Goal: Transaction & Acquisition: Download file/media

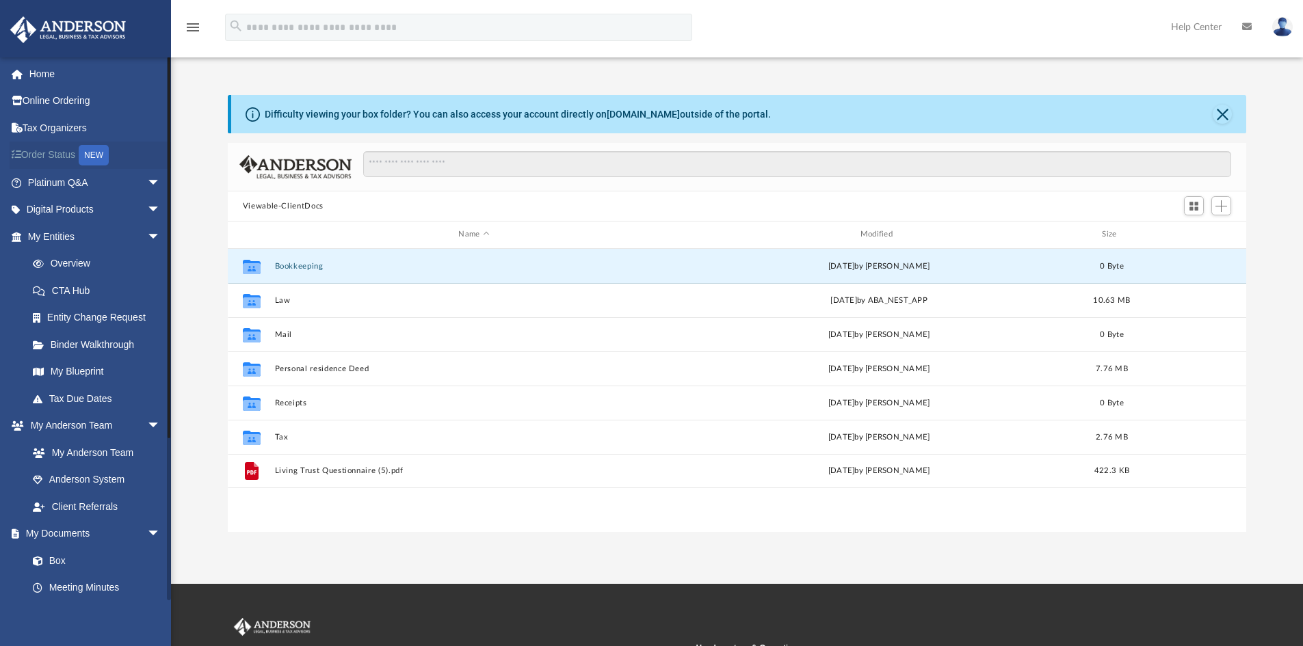
scroll to position [301, 1008]
click at [121, 181] on link "Platinum Q&A arrow_drop_down" at bounding box center [96, 182] width 172 height 27
click at [147, 179] on span "arrow_drop_down" at bounding box center [160, 183] width 27 height 28
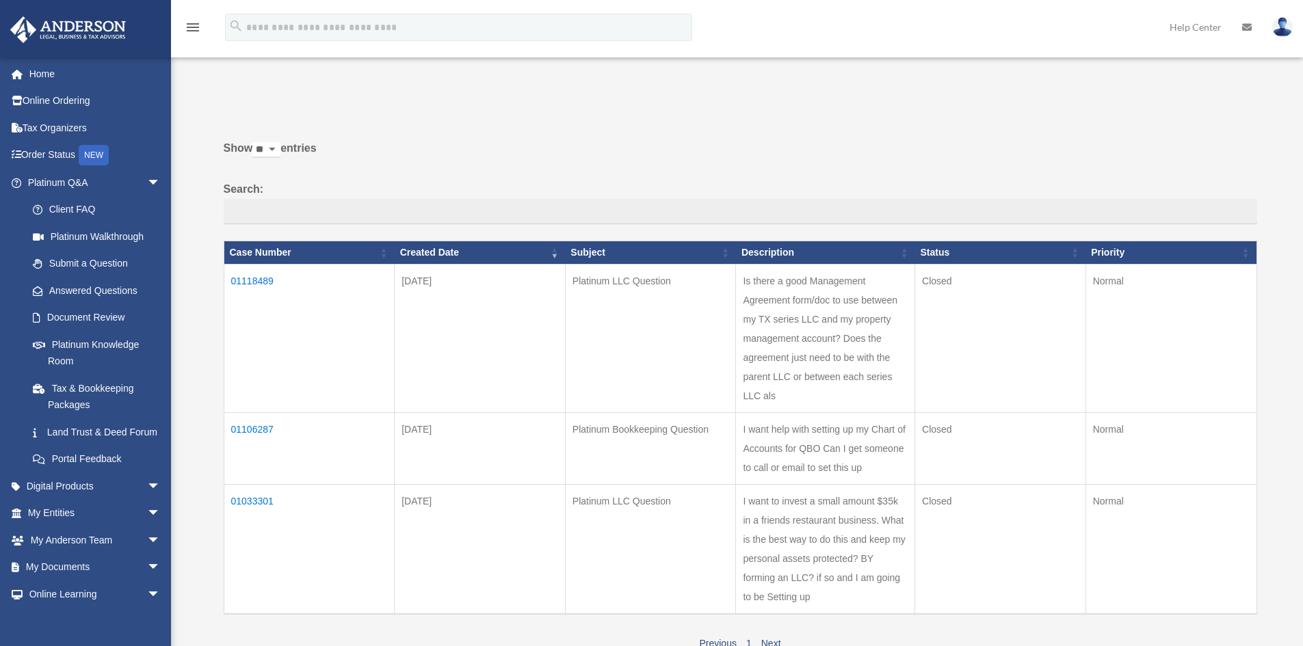
click at [250, 282] on td "01118489" at bounding box center [309, 338] width 171 height 148
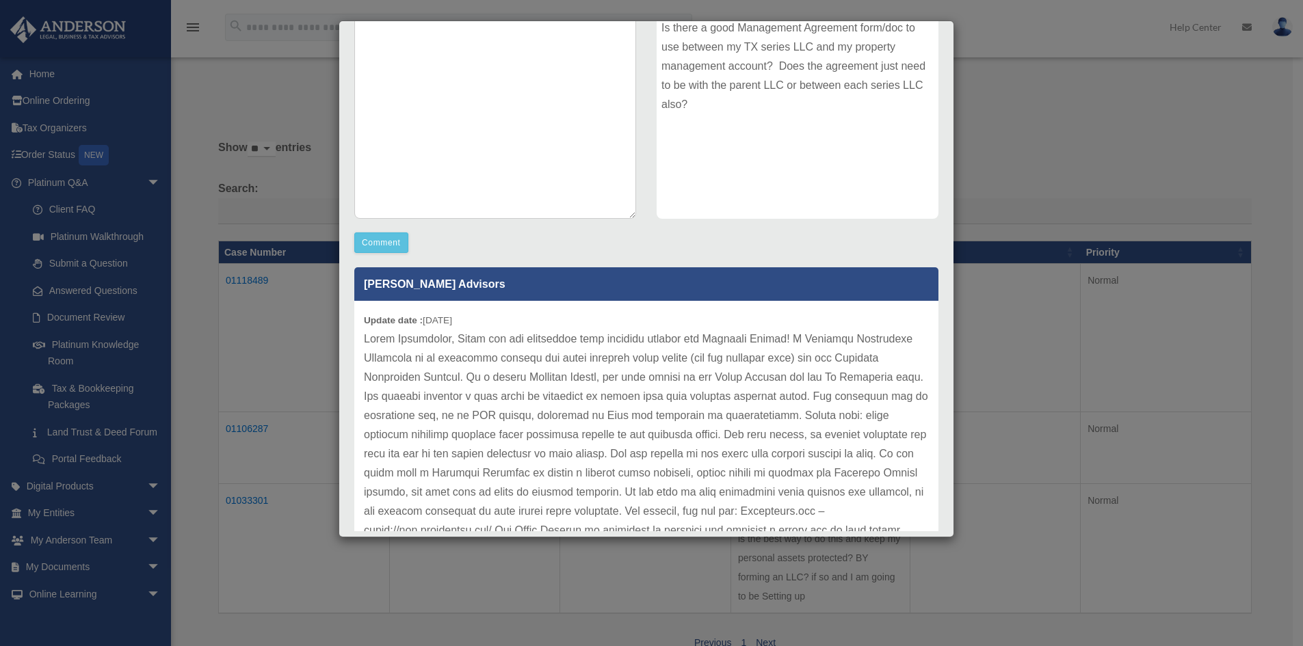
click at [233, 95] on div "Case Detail × Platinum LLC Question Case Number 01118489 Created Date September…" at bounding box center [651, 323] width 1303 height 646
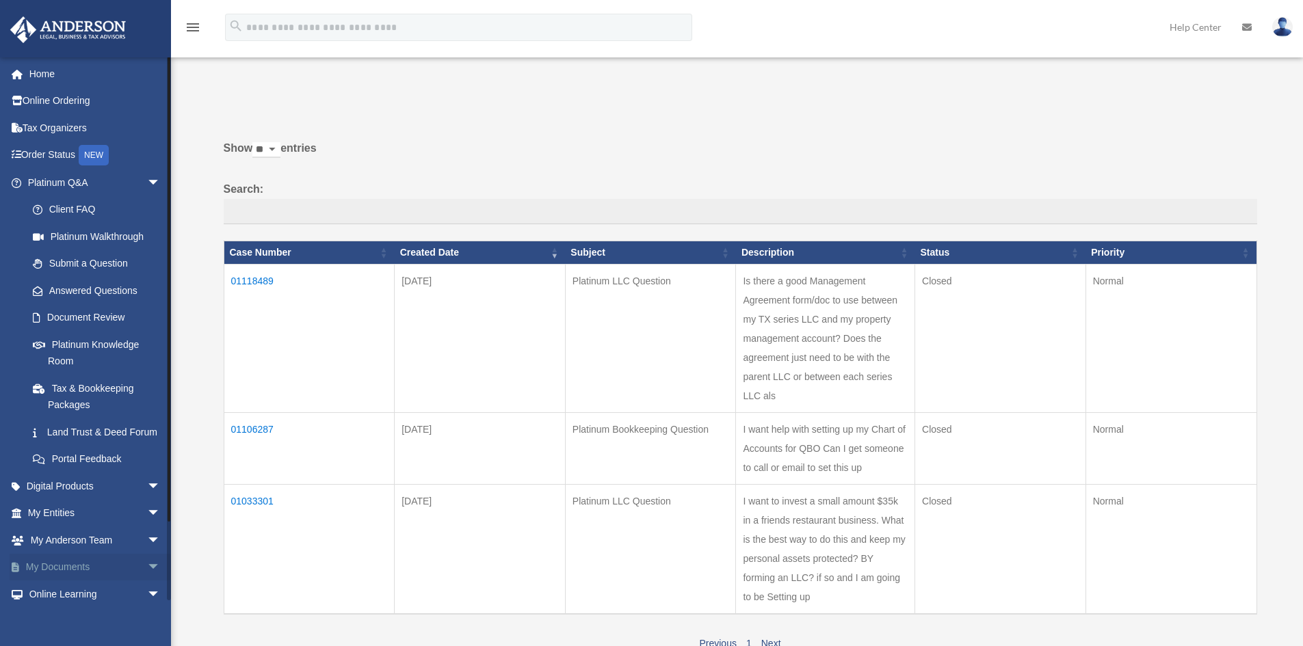
click at [106, 579] on link "My Documents arrow_drop_down" at bounding box center [96, 567] width 172 height 27
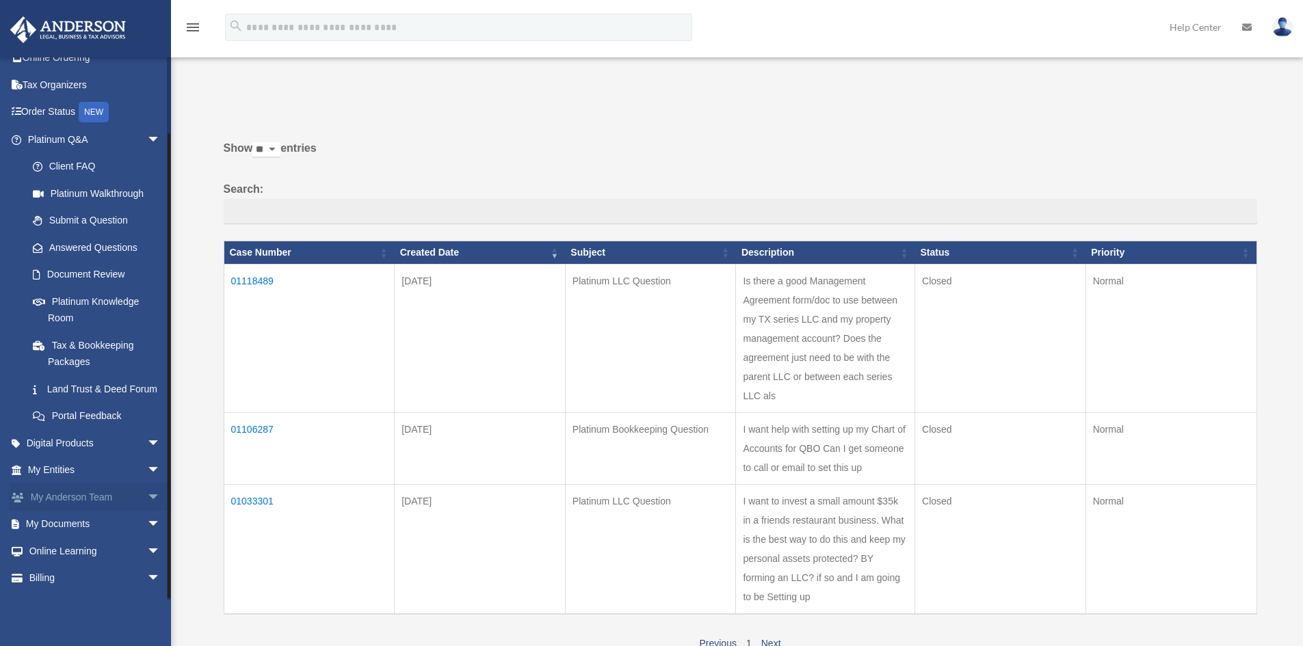
scroll to position [81, 0]
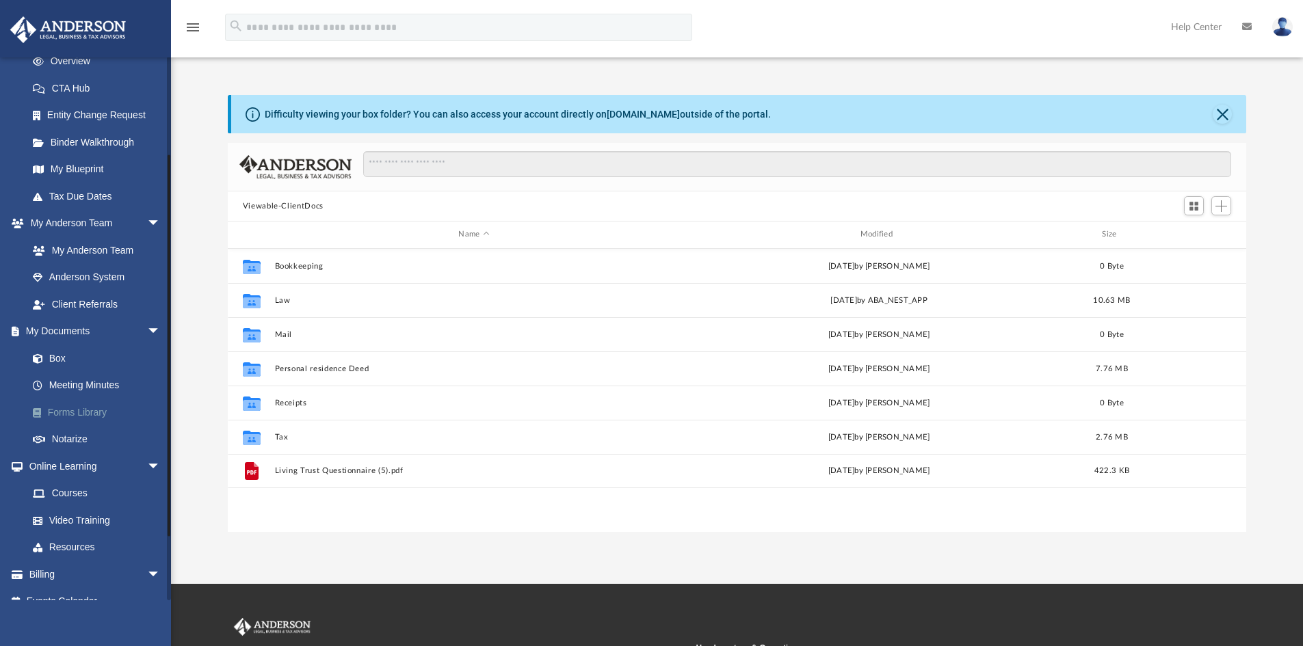
scroll to position [205, 0]
click at [94, 401] on link "Forms Library" at bounding box center [100, 409] width 162 height 27
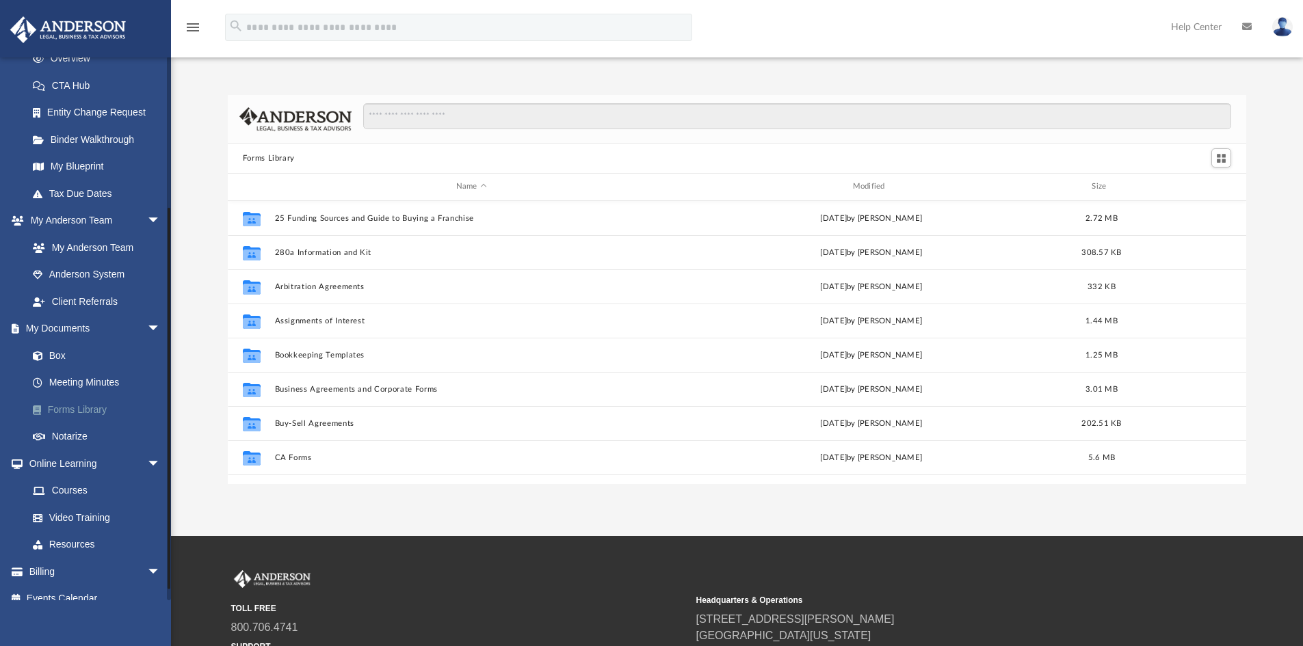
scroll to position [301, 1008]
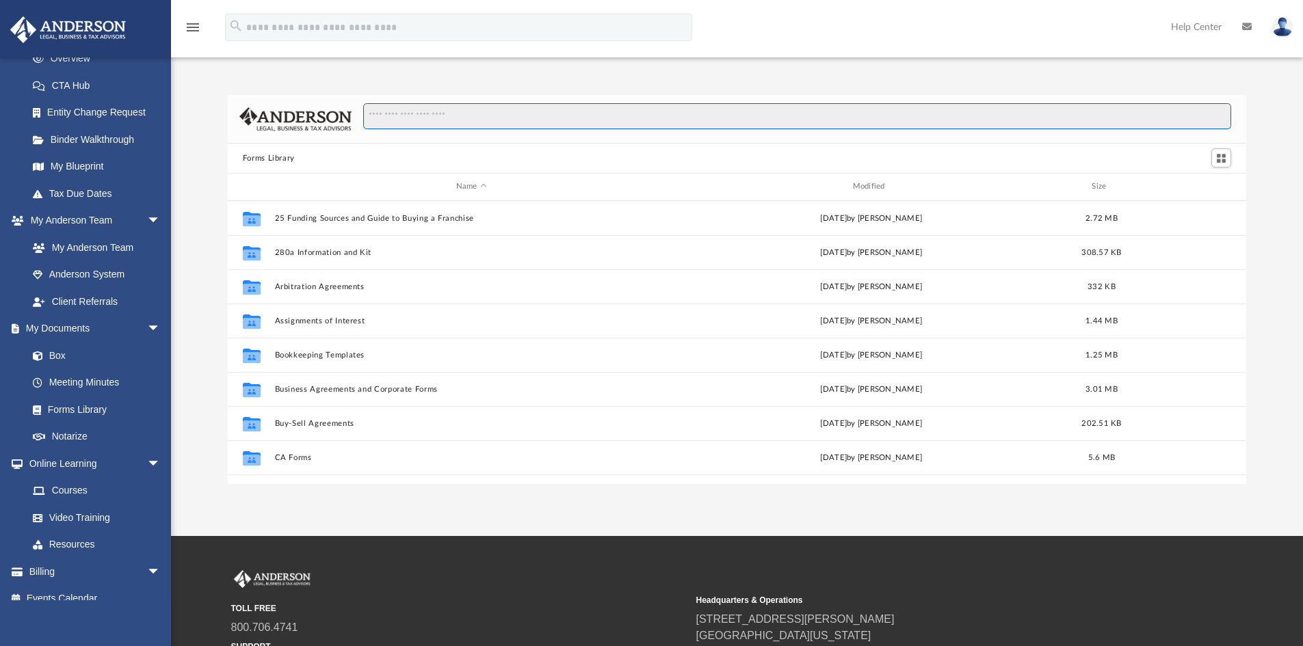
click at [439, 118] on input "Search files and folders" at bounding box center [797, 116] width 868 height 26
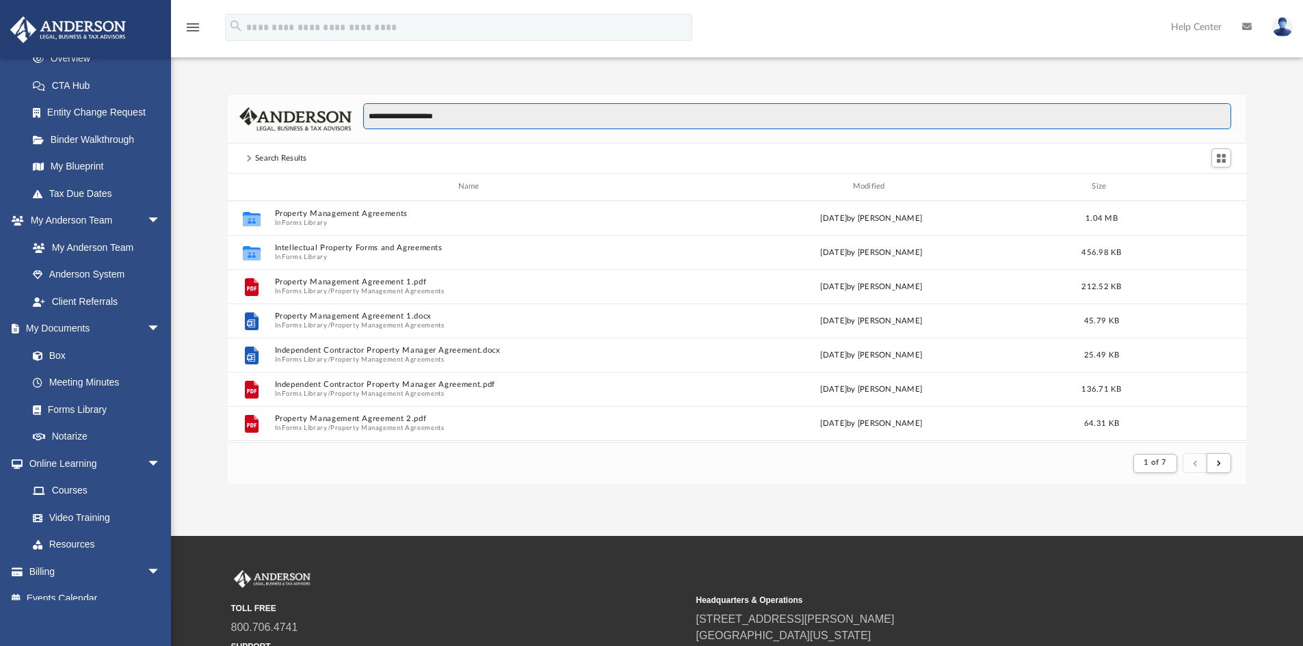
scroll to position [259, 1008]
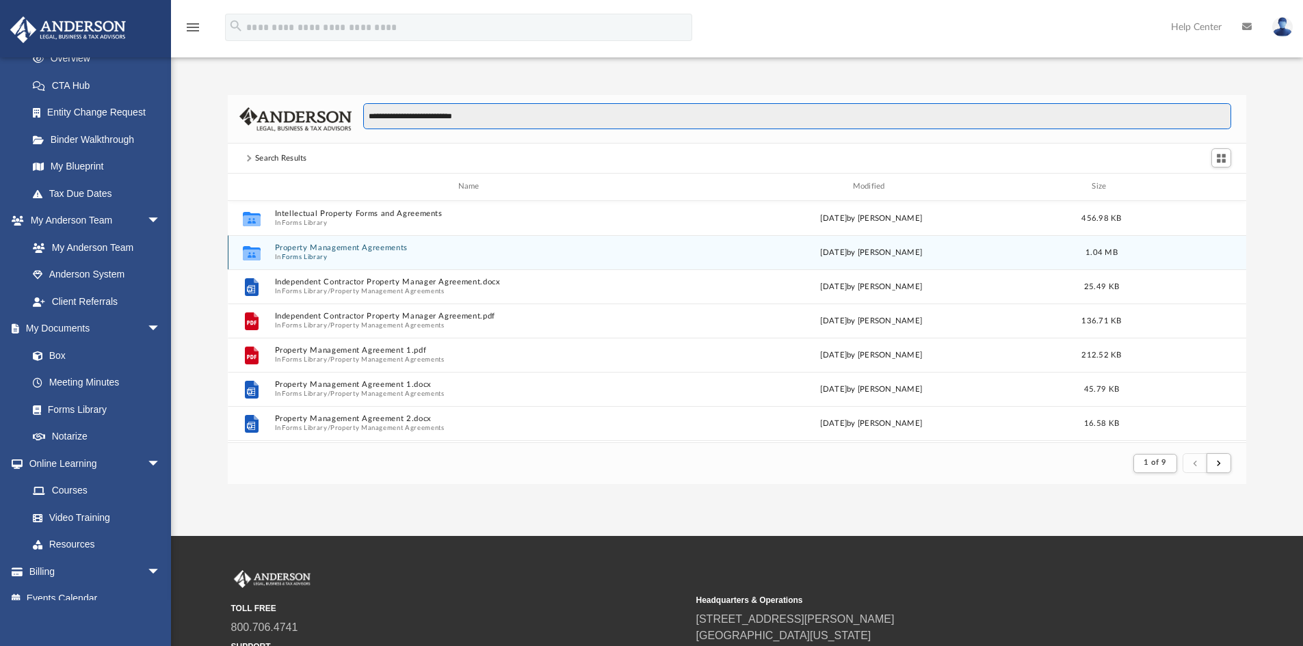
type input "**********"
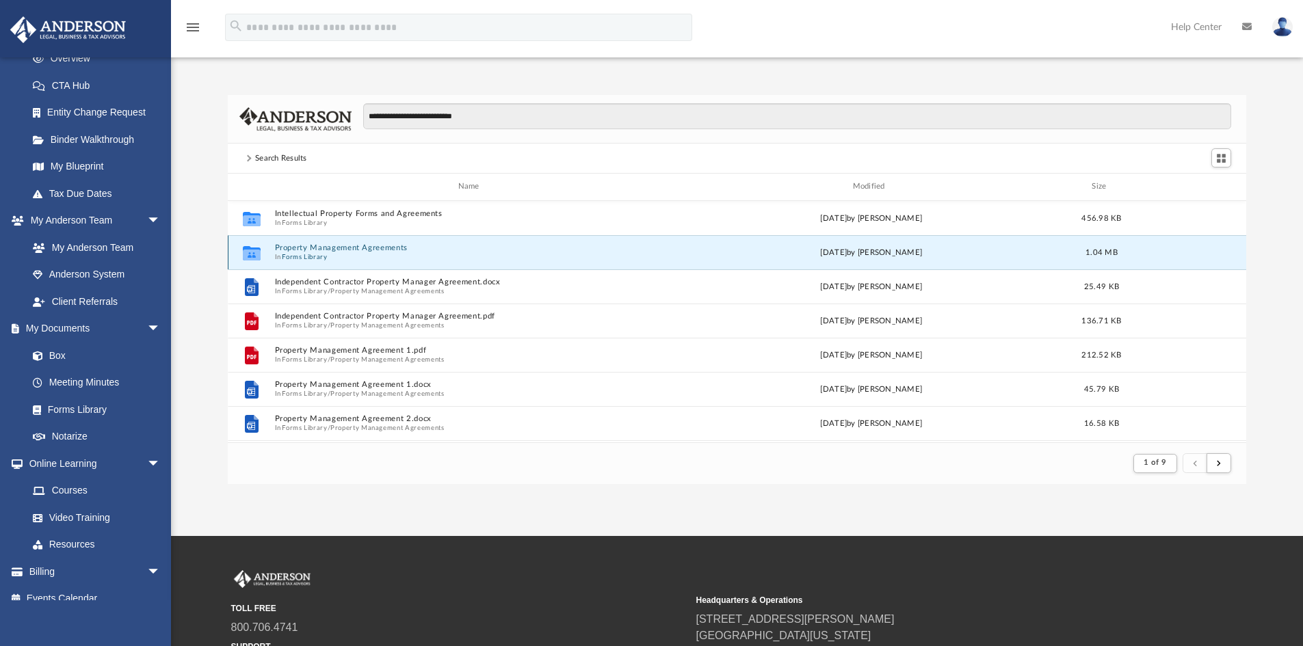
click at [347, 249] on button "Property Management Agreements" at bounding box center [471, 247] width 394 height 9
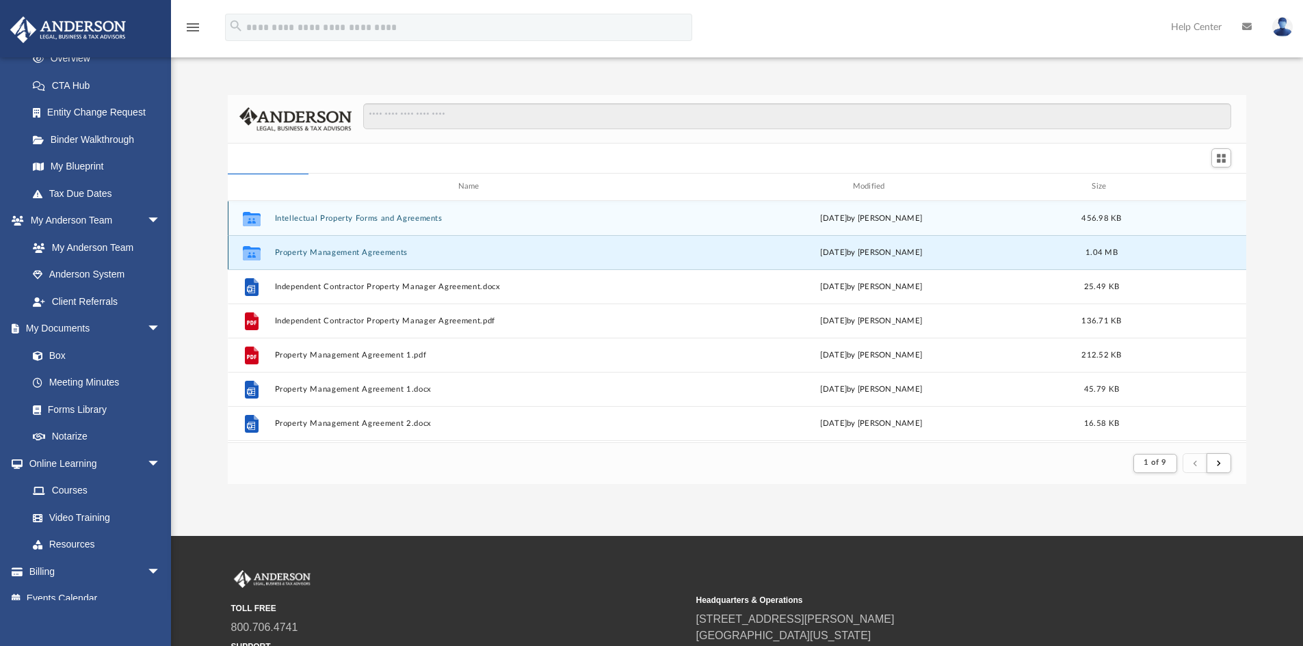
scroll to position [301, 1008]
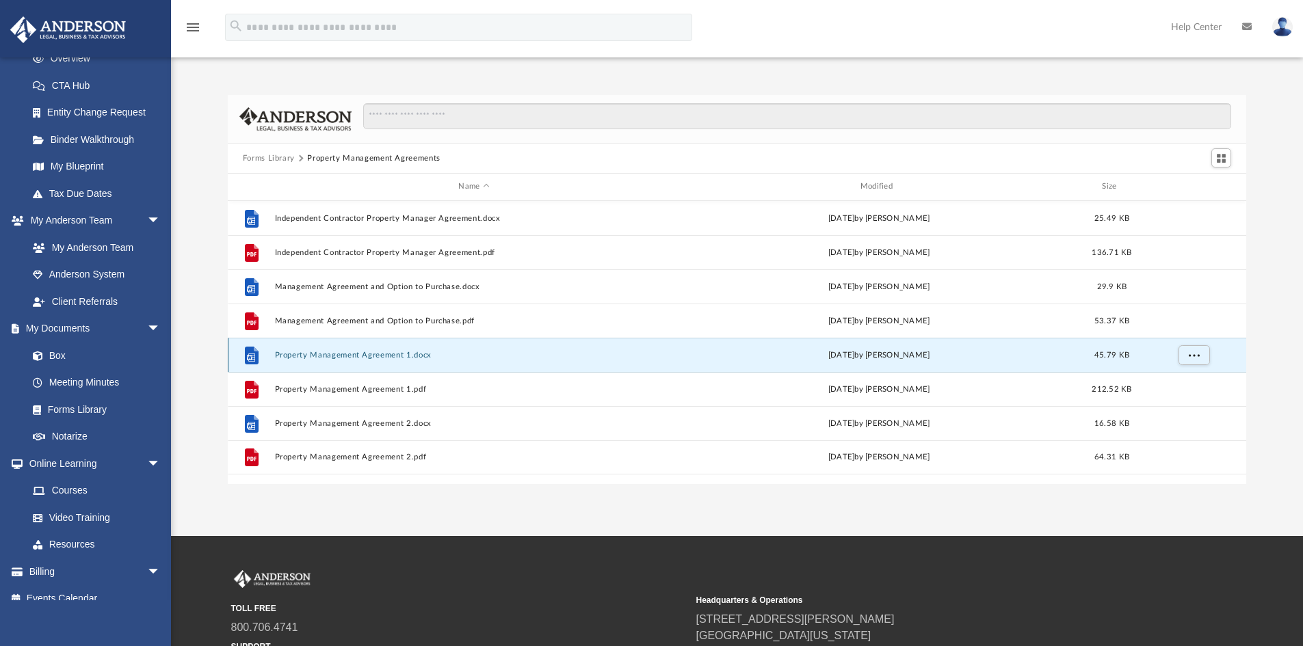
click at [336, 352] on button "Property Management Agreement 1.docx" at bounding box center [473, 355] width 399 height 9
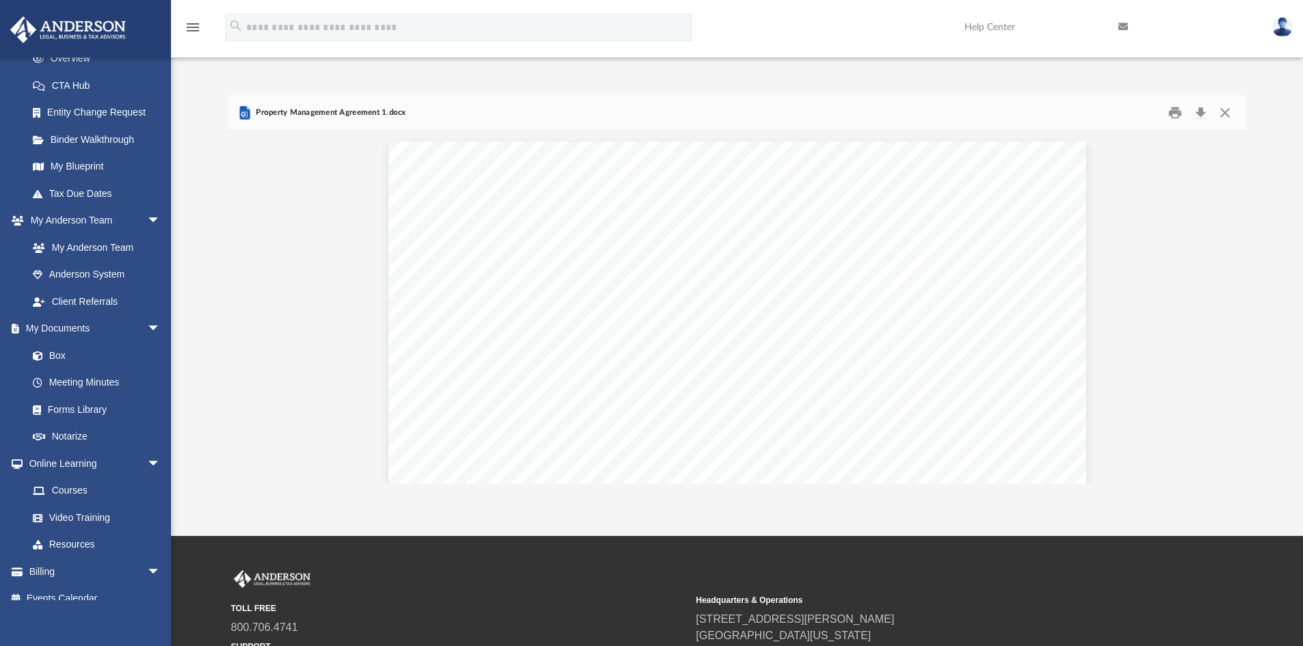
scroll to position [68, 0]
click at [1199, 116] on button "Download" at bounding box center [1200, 113] width 25 height 21
